Goal: Information Seeking & Learning: Learn about a topic

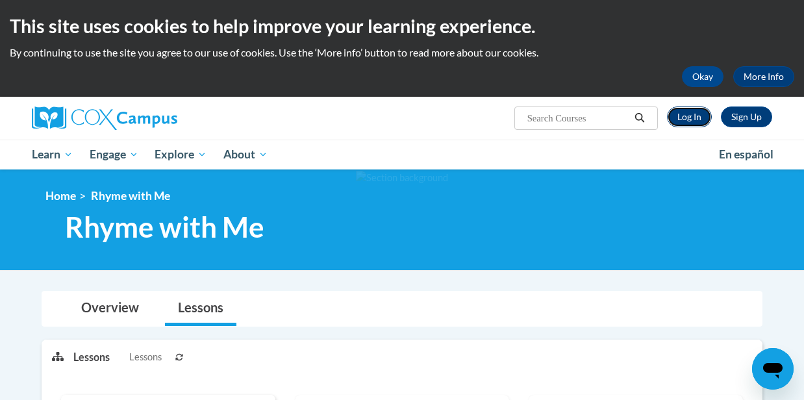
click at [695, 118] on link "Log In" at bounding box center [689, 116] width 45 height 21
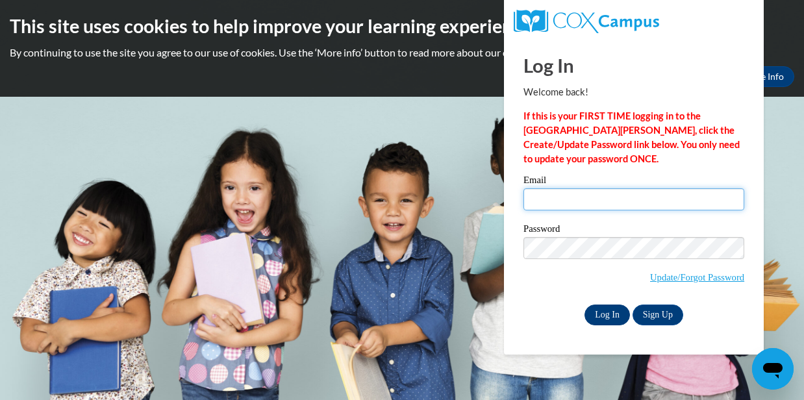
type input "ecpalmer92@gmail.com"
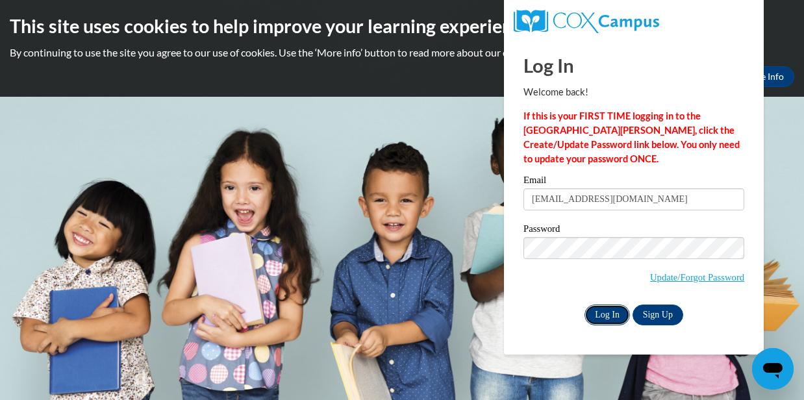
click at [606, 318] on input "Log In" at bounding box center [606, 314] width 45 height 21
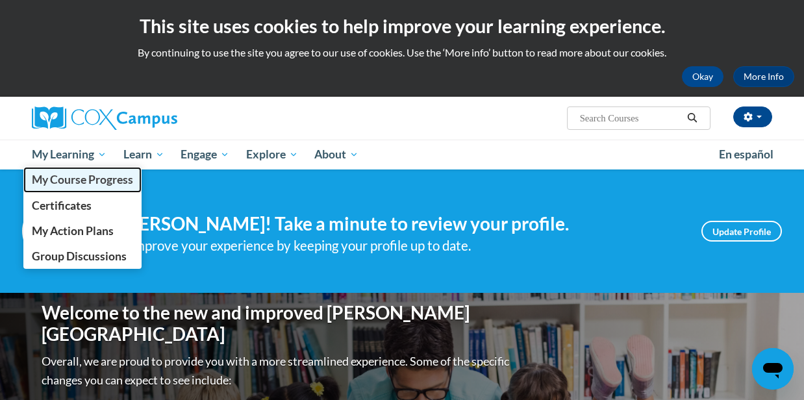
click at [86, 179] on span "My Course Progress" at bounding box center [82, 180] width 101 height 14
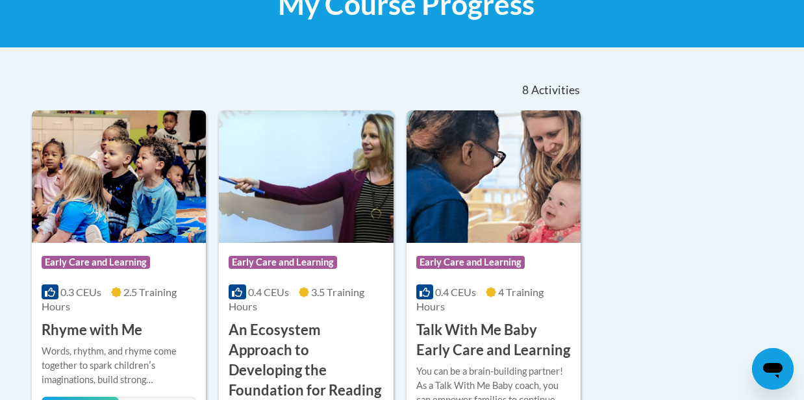
scroll to position [228, 0]
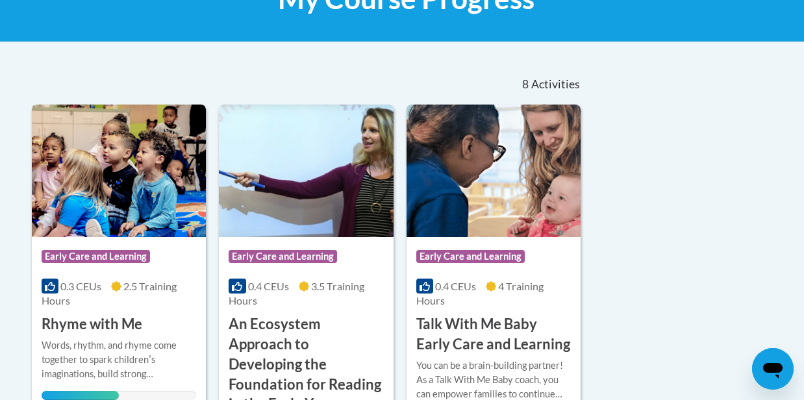
click at [86, 179] on img at bounding box center [119, 171] width 174 height 132
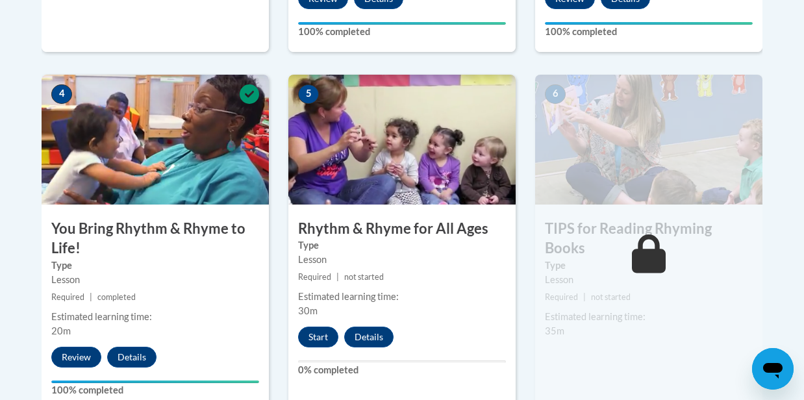
scroll to position [746, 0]
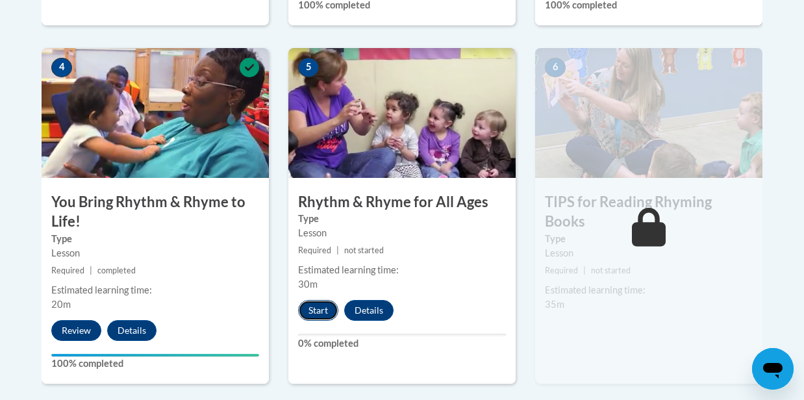
click at [317, 310] on button "Start" at bounding box center [318, 310] width 40 height 21
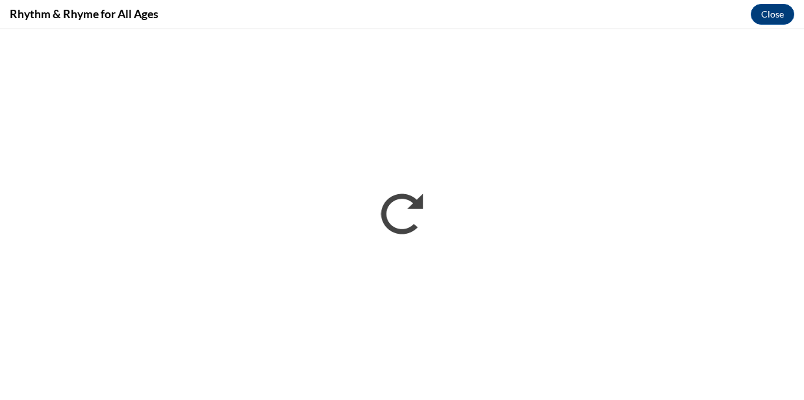
scroll to position [0, 0]
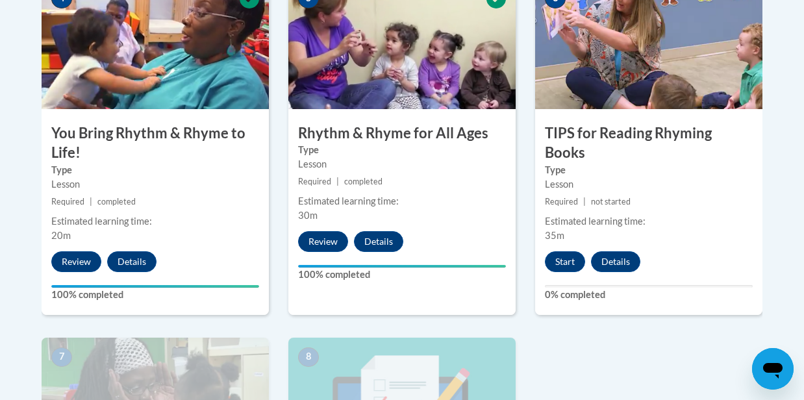
scroll to position [862, 0]
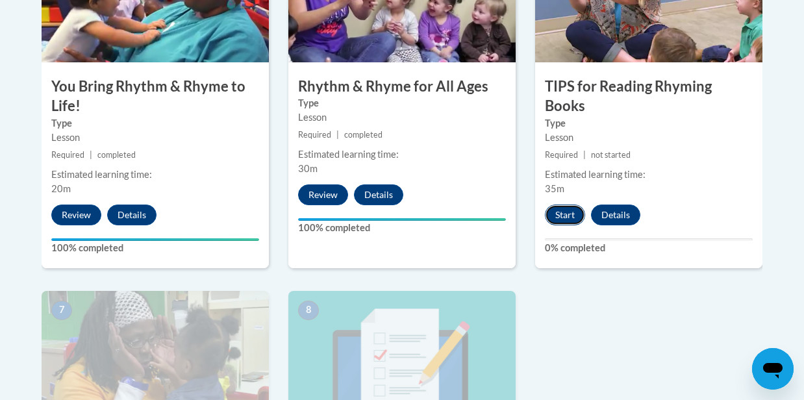
click at [563, 204] on button "Start" at bounding box center [565, 214] width 40 height 21
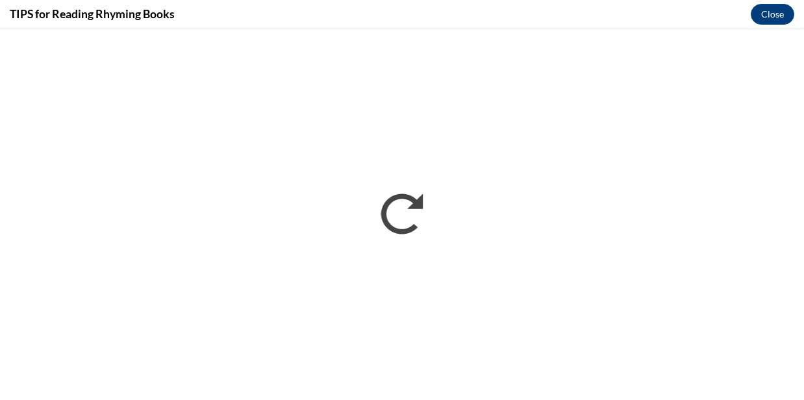
scroll to position [0, 0]
